Goal: Information Seeking & Learning: Learn about a topic

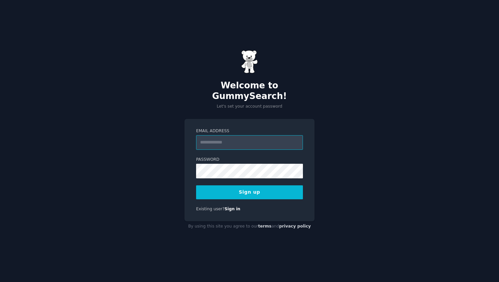
click at [258, 142] on input "Email Address" at bounding box center [249, 142] width 107 height 15
type input "**********"
click at [253, 190] on button "Sign up" at bounding box center [249, 192] width 107 height 14
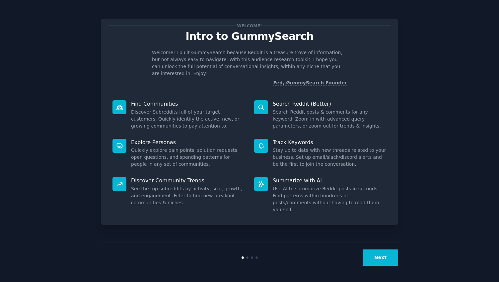
click at [295, 101] on div "Search Reddit (Better) Search Reddit posts & comments for any keyword. Zoom in …" at bounding box center [321, 115] width 142 height 39
click at [383, 258] on button "Next" at bounding box center [381, 257] width 36 height 16
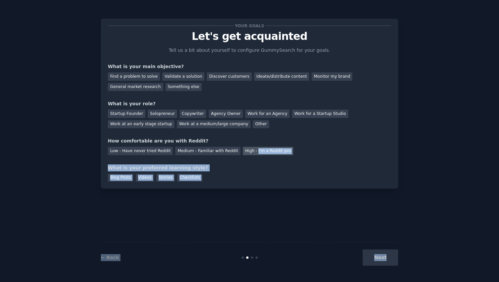
drag, startPoint x: 383, startPoint y: 258, endPoint x: 253, endPoint y: 150, distance: 168.5
click at [253, 151] on div "Your goals Let's get acquainted Tell us a bit about yourself to configure Gummy…" at bounding box center [250, 140] width 298 height 263
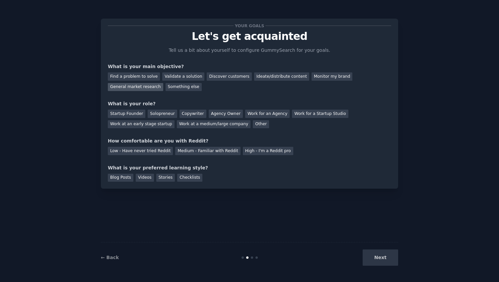
click at [155, 84] on div "General market research" at bounding box center [135, 87] width 55 height 8
click at [129, 115] on div "Startup Founder" at bounding box center [127, 114] width 38 height 8
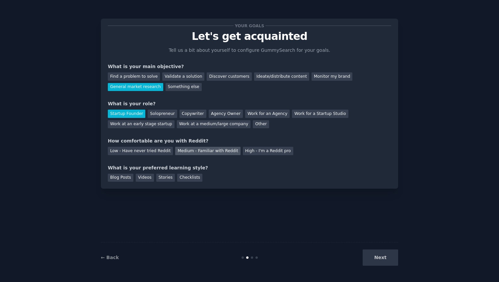
click at [199, 150] on div "Medium - Familiar with Reddit" at bounding box center [207, 151] width 65 height 8
click at [170, 179] on div "Stories" at bounding box center [165, 178] width 19 height 8
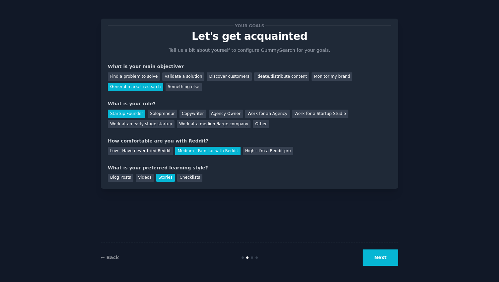
click at [385, 252] on button "Next" at bounding box center [381, 257] width 36 height 16
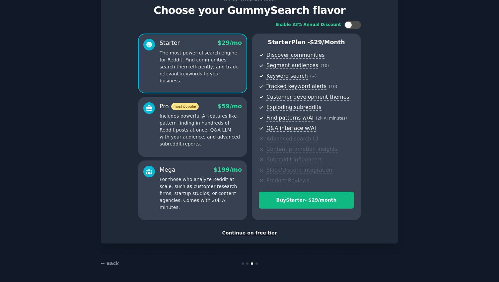
scroll to position [27, 0]
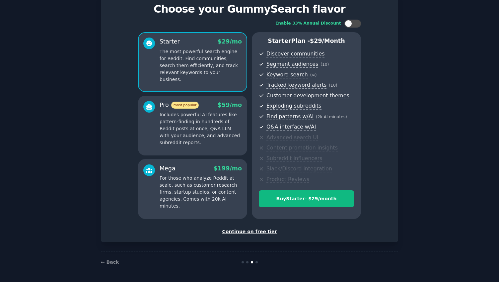
click at [265, 233] on div "Continue on free tier" at bounding box center [250, 231] width 284 height 7
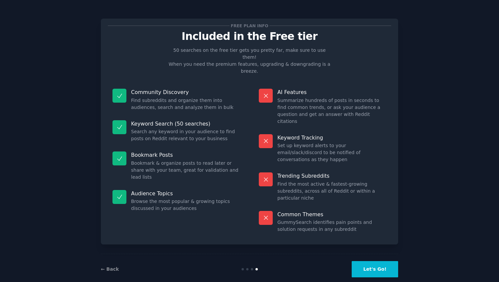
click at [382, 264] on button "Let's Go!" at bounding box center [375, 269] width 46 height 16
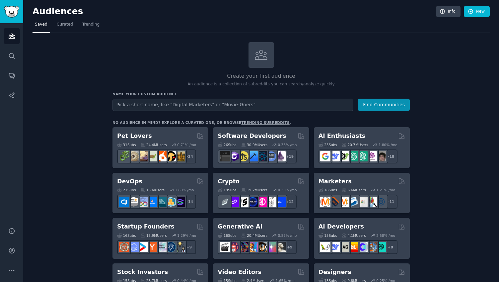
click at [210, 104] on input "text" at bounding box center [233, 105] width 241 height 12
type input "Accounting"
click at [358, 99] on button "Find Communities" at bounding box center [384, 105] width 52 height 12
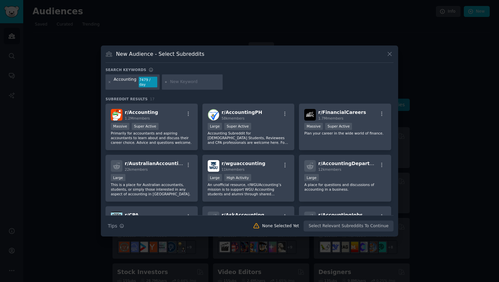
click at [390, 57] on icon at bounding box center [390, 53] width 7 height 7
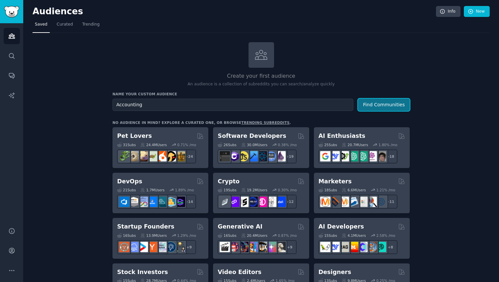
click at [371, 103] on button "Find Communities" at bounding box center [384, 105] width 52 height 12
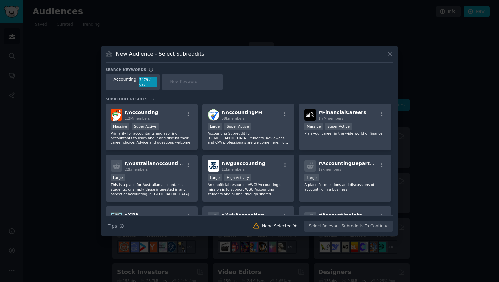
click at [157, 106] on div "r/ Accounting 1.2M members Massive Super Active Primarily for accountants and a…" at bounding box center [152, 127] width 92 height 47
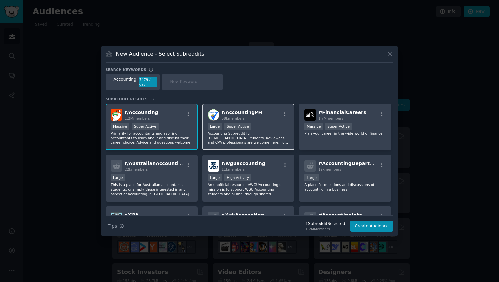
click at [252, 117] on div "58k members" at bounding box center [242, 118] width 41 height 5
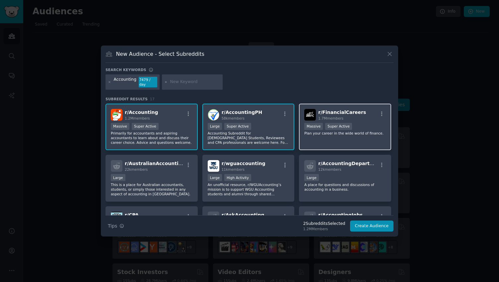
click at [355, 134] on div "r/ FinancialCareers 1.7M members 1,000,000+ members Massive Super Active Plan y…" at bounding box center [345, 127] width 92 height 47
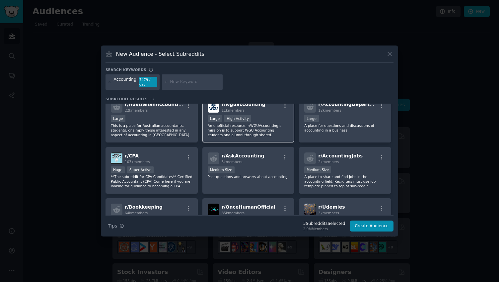
scroll to position [67, 0]
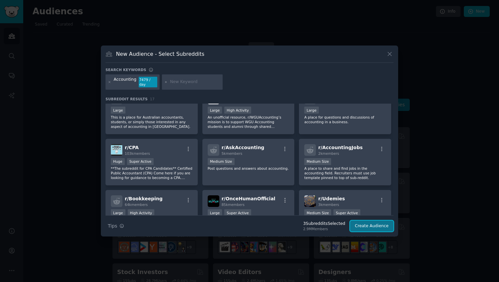
click at [370, 226] on button "Create Audience" at bounding box center [372, 225] width 44 height 11
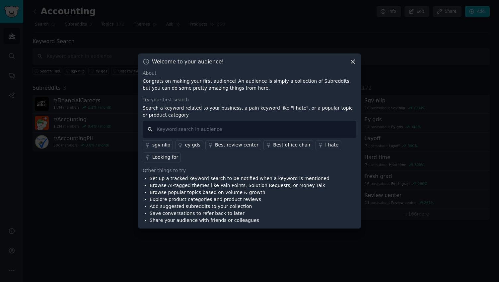
click at [296, 128] on input "text" at bounding box center [250, 129] width 214 height 17
type input "I hate timetracking"
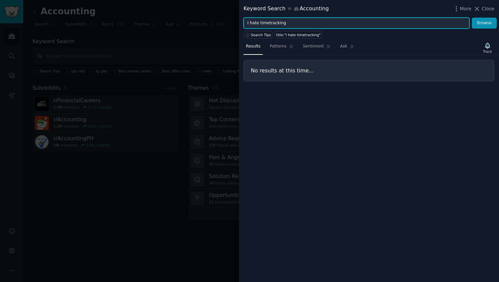
click at [310, 24] on input "I hate timetracking" at bounding box center [357, 23] width 226 height 11
type input "Timetracking"
click at [472, 18] on button "Browse" at bounding box center [484, 23] width 25 height 11
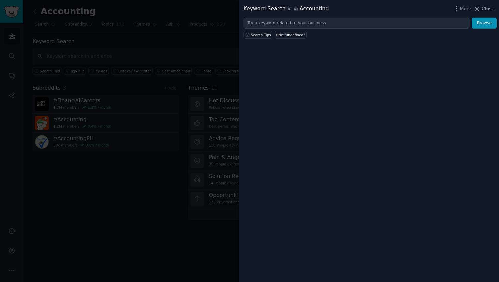
click at [169, 95] on div at bounding box center [249, 141] width 499 height 282
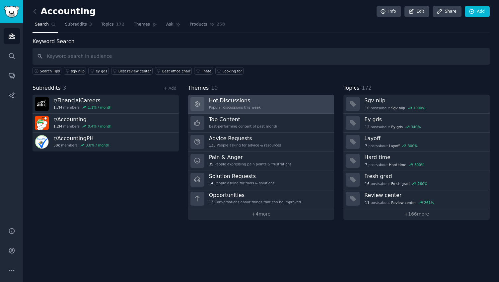
click at [269, 112] on link "Hot Discussions Popular discussions this week" at bounding box center [261, 104] width 146 height 19
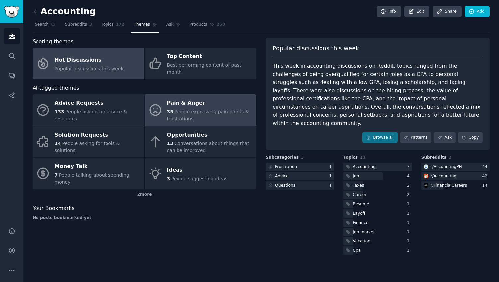
click at [192, 117] on link "Pain & Anger 35 People expressing pain points & frustrations" at bounding box center [201, 110] width 112 height 32
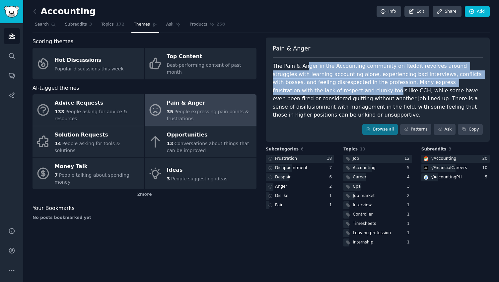
drag, startPoint x: 306, startPoint y: 65, endPoint x: 308, endPoint y: 93, distance: 28.6
click at [308, 93] on div "The Pain & Anger in the Accounting community on Reddit revolves around struggle…" at bounding box center [378, 90] width 210 height 57
click at [417, 124] on link "Patterns" at bounding box center [415, 129] width 31 height 11
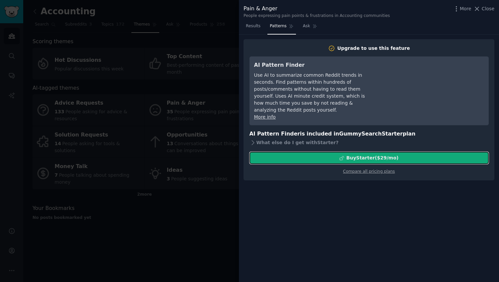
click at [408, 154] on div "Buy Starter ($ 29 /mo )" at bounding box center [369, 157] width 239 height 7
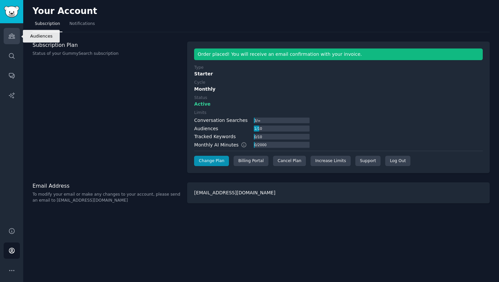
click at [17, 35] on link "Audiences" at bounding box center [12, 36] width 16 height 16
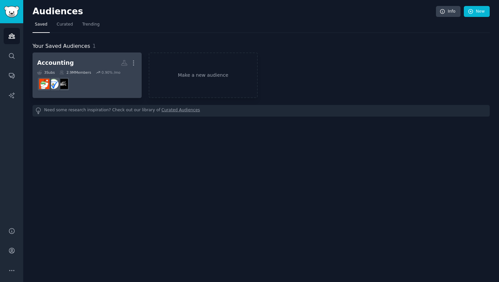
click at [116, 59] on h2 "Accounting More" at bounding box center [87, 63] width 100 height 12
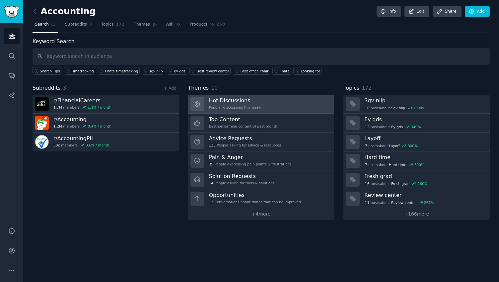
click at [259, 103] on h3 "Hot Discussions" at bounding box center [235, 100] width 52 height 7
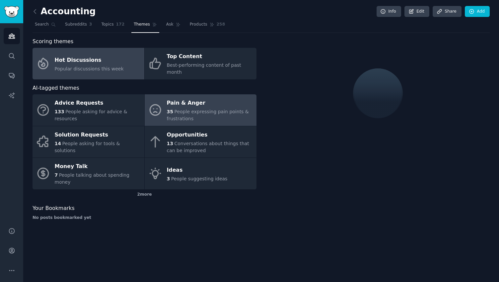
click at [212, 101] on div "Pain & Anger" at bounding box center [210, 103] width 86 height 11
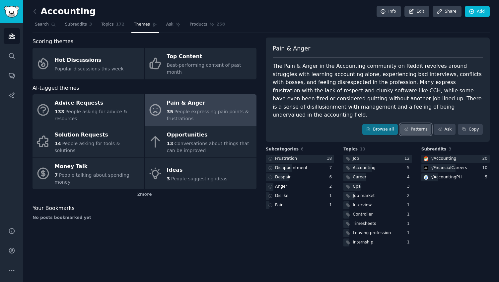
click at [410, 124] on link "Patterns" at bounding box center [415, 129] width 31 height 11
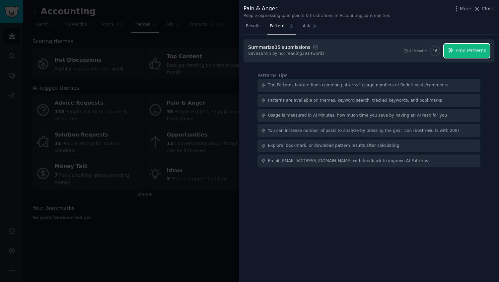
click at [458, 50] on span "Find Patterns" at bounding box center [472, 50] width 30 height 7
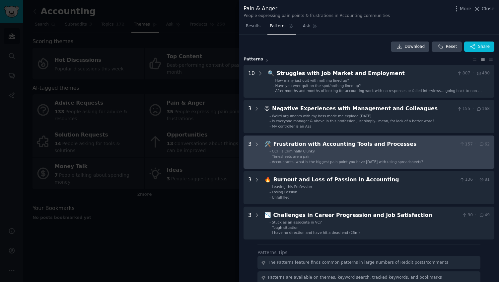
click at [411, 150] on li "- CCH is Criminally Clunky" at bounding box center [380, 151] width 220 height 5
